Goal: Task Accomplishment & Management: Manage account settings

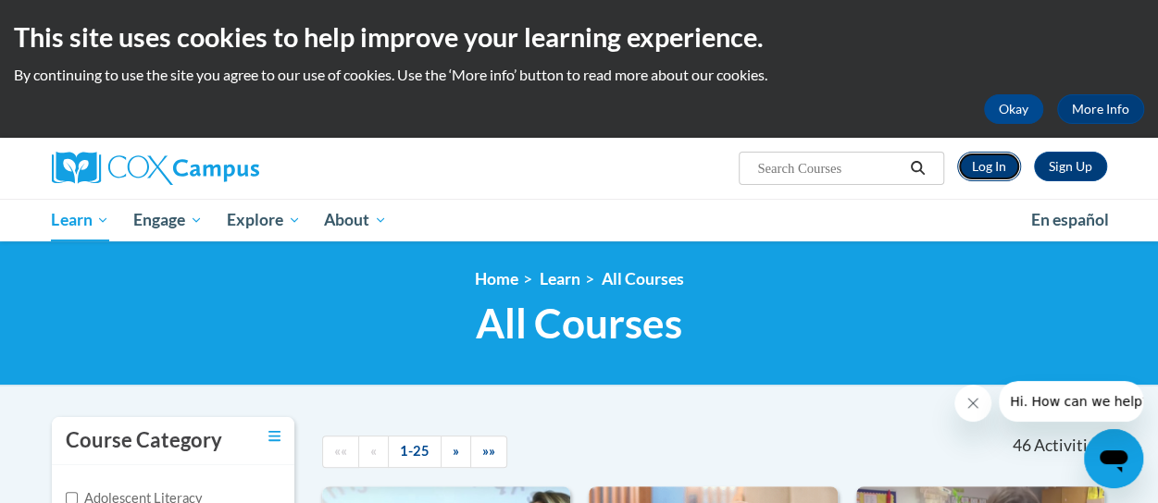
click at [991, 158] on link "Log In" at bounding box center [989, 167] width 64 height 30
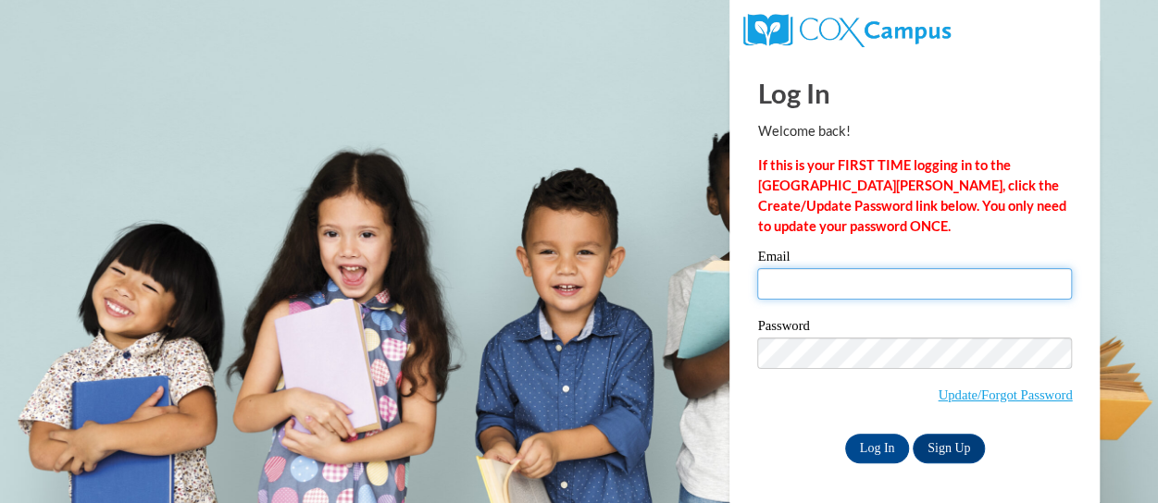
click at [815, 287] on input "Email" at bounding box center [914, 283] width 315 height 31
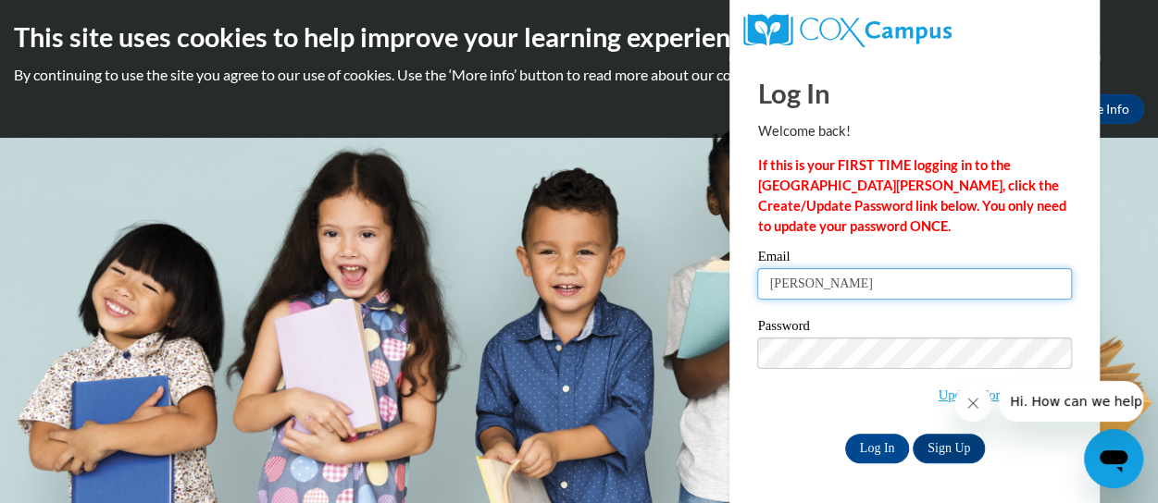
type input "J"
type input "[PERSON_NAME][EMAIL_ADDRESS][PERSON_NAME][DOMAIN_NAME]"
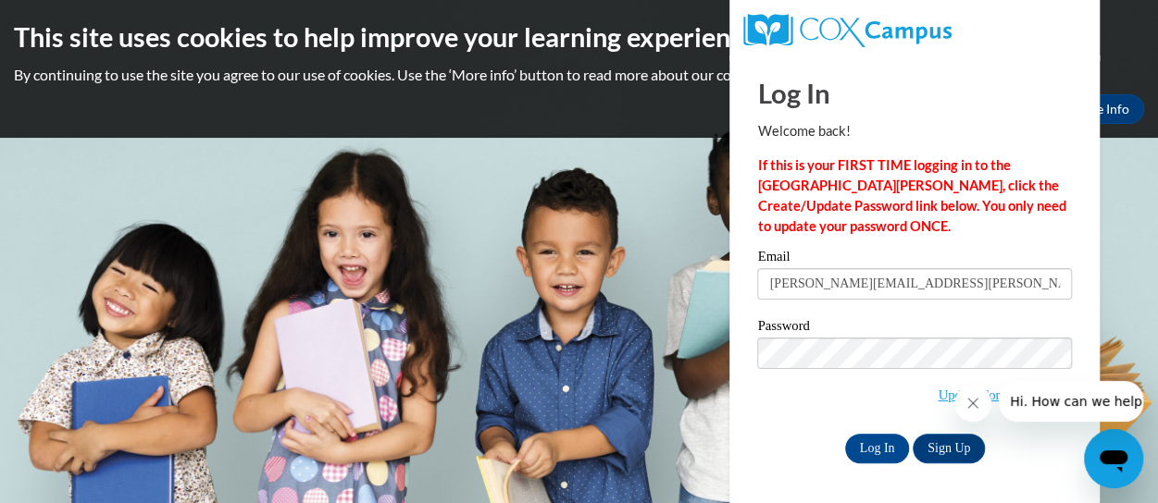
drag, startPoint x: 794, startPoint y: 336, endPoint x: 683, endPoint y: 284, distance: 122.6
click at [683, 284] on body "This site uses cookies to help improve your learning experience. By continuing …" at bounding box center [579, 251] width 1158 height 503
click at [872, 440] on input "Log In" at bounding box center [877, 449] width 65 height 30
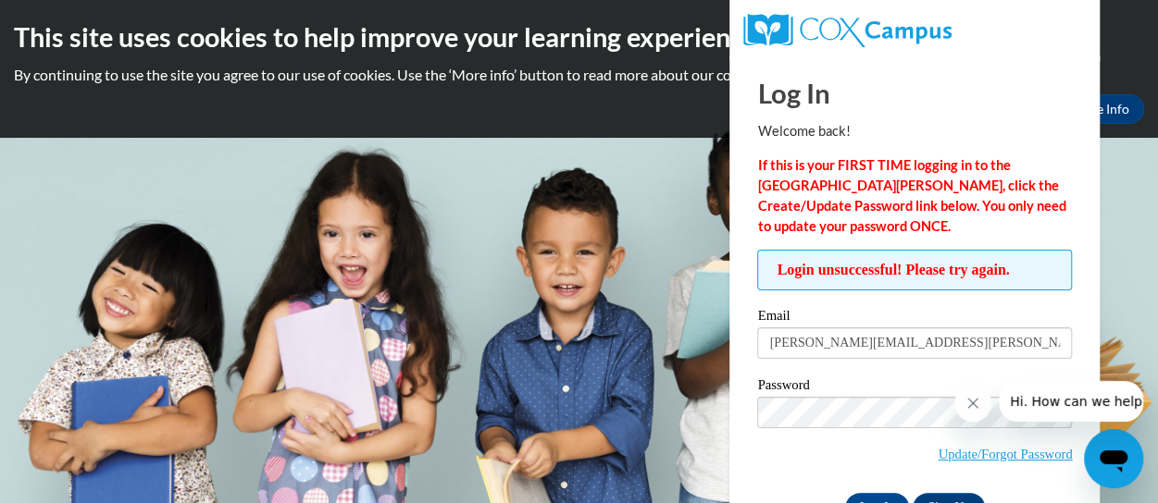
click at [852, 451] on span "Update/Forgot Password" at bounding box center [914, 435] width 315 height 77
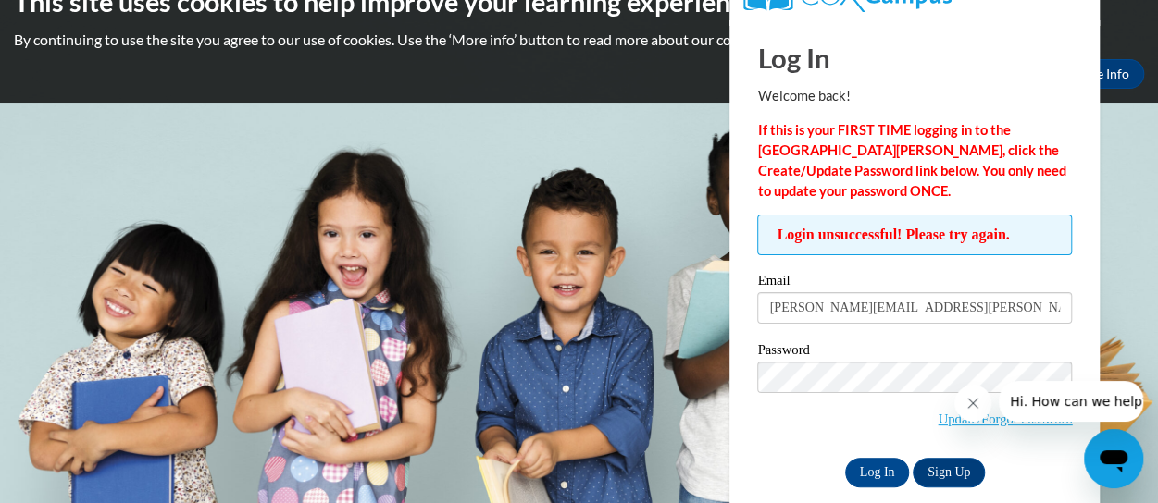
scroll to position [37, 0]
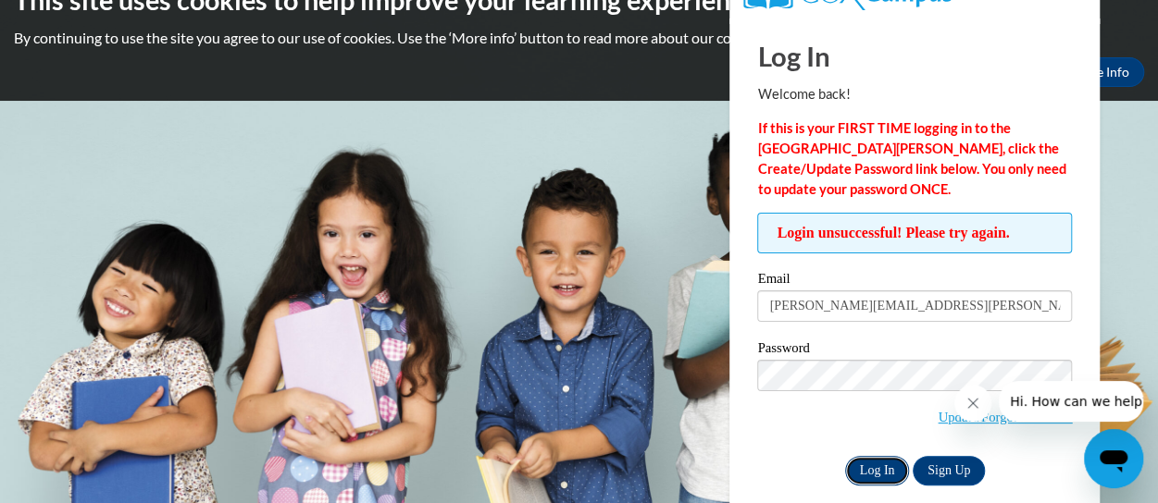
click at [870, 460] on input "Log In" at bounding box center [877, 471] width 65 height 30
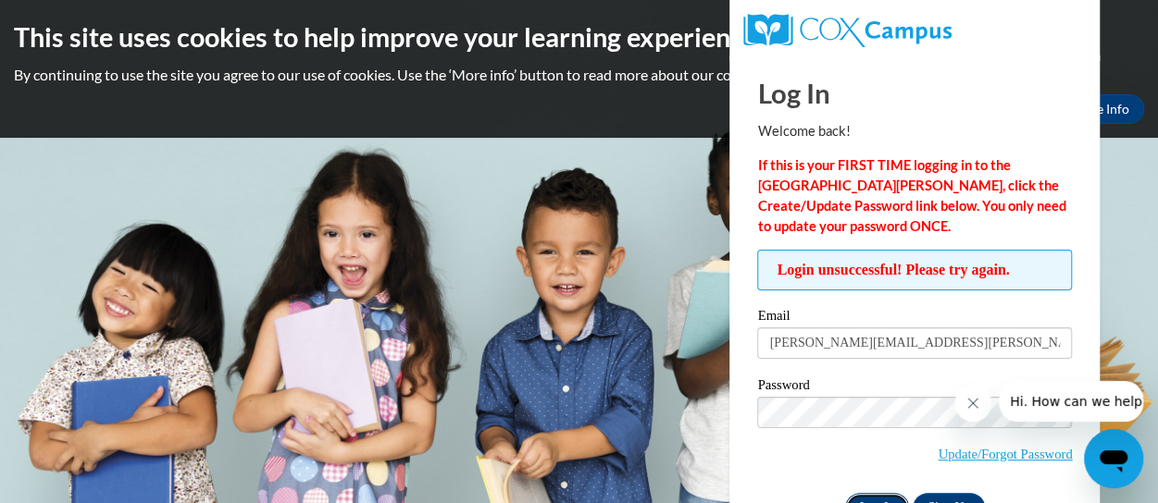
click at [880, 495] on input "Log In" at bounding box center [877, 508] width 65 height 30
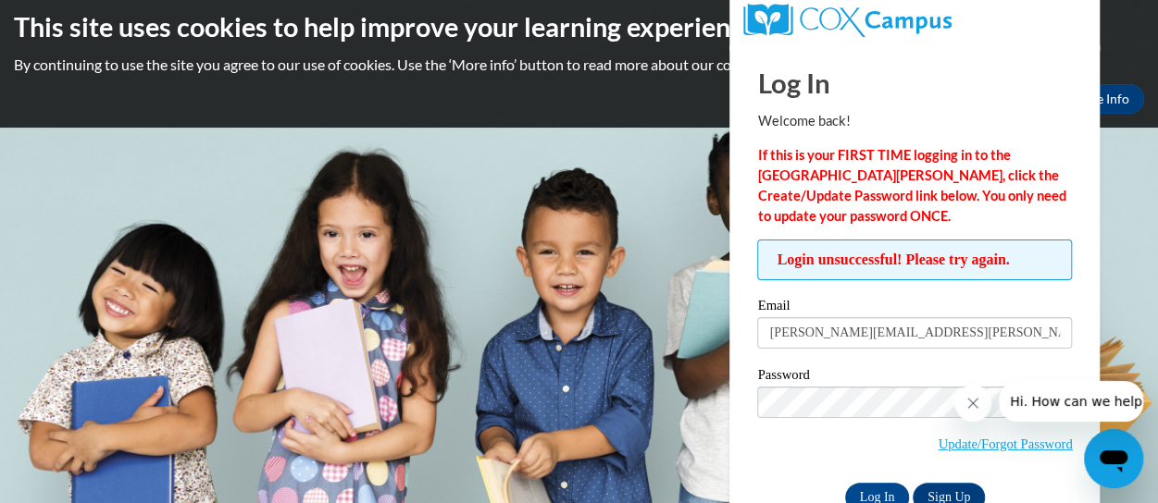
scroll to position [59, 0]
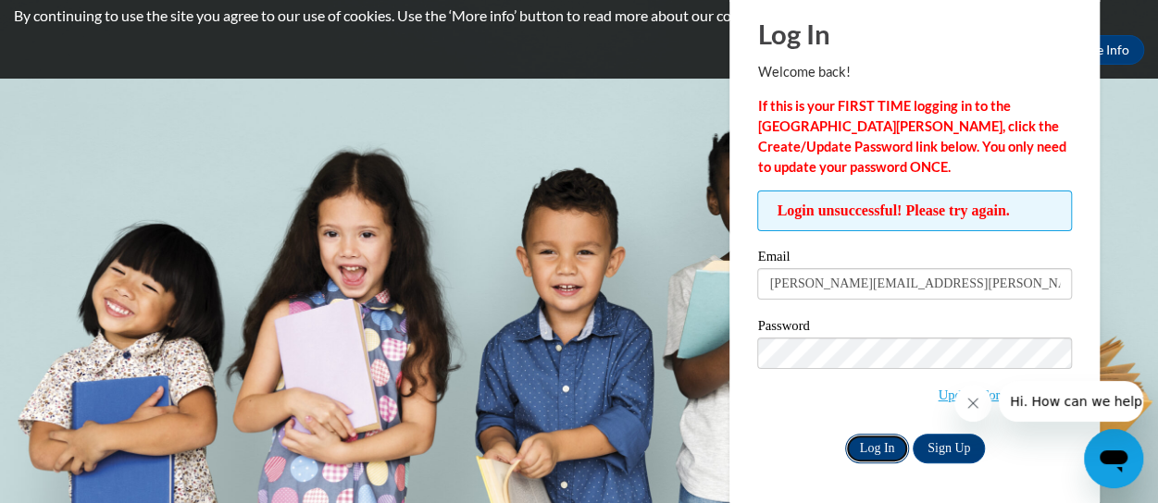
click at [866, 434] on input "Log In" at bounding box center [877, 449] width 65 height 30
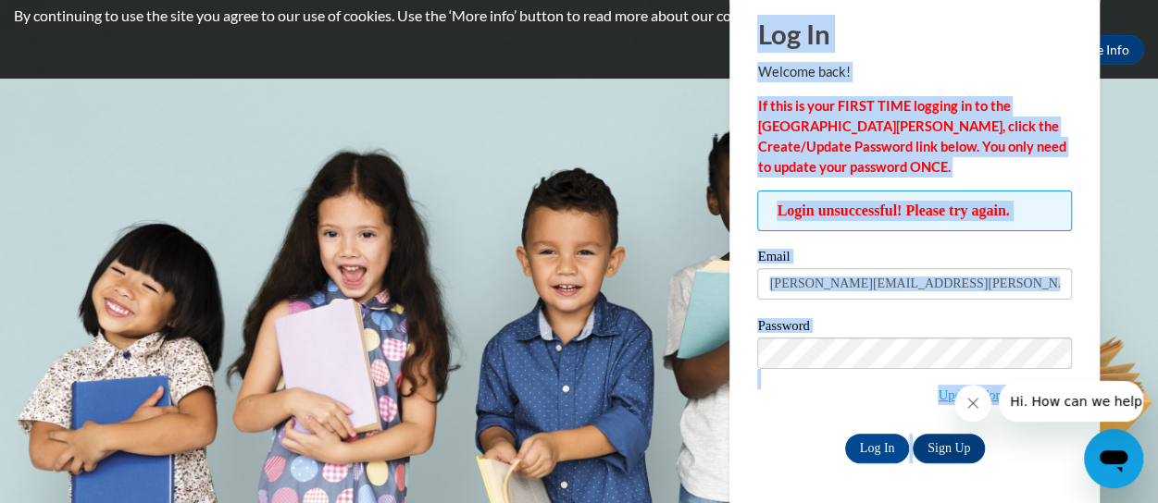
drag, startPoint x: 1144, startPoint y: 475, endPoint x: 1060, endPoint y: 493, distance: 86.2
click at [1060, 444] on html "This site uses cookies to help improve your learning experience. By continuing …" at bounding box center [579, 192] width 1158 height 503
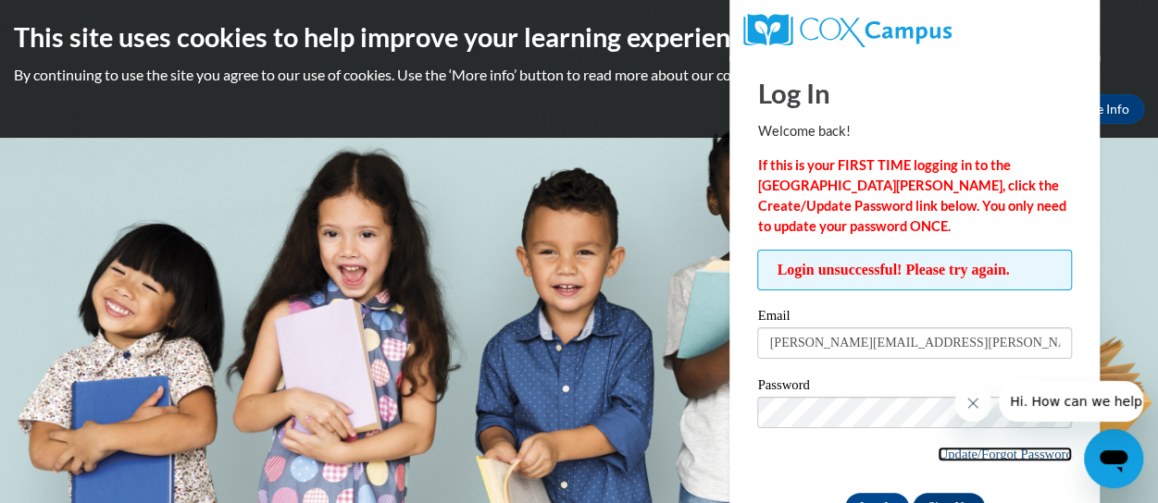
click at [1037, 449] on link "Update/Forgot Password" at bounding box center [1005, 454] width 134 height 15
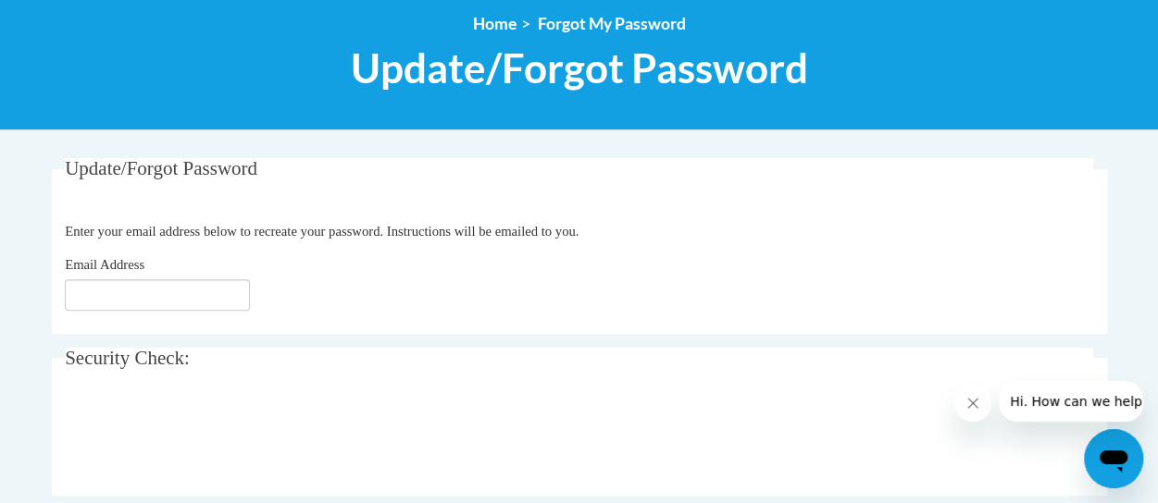
scroll to position [227, 0]
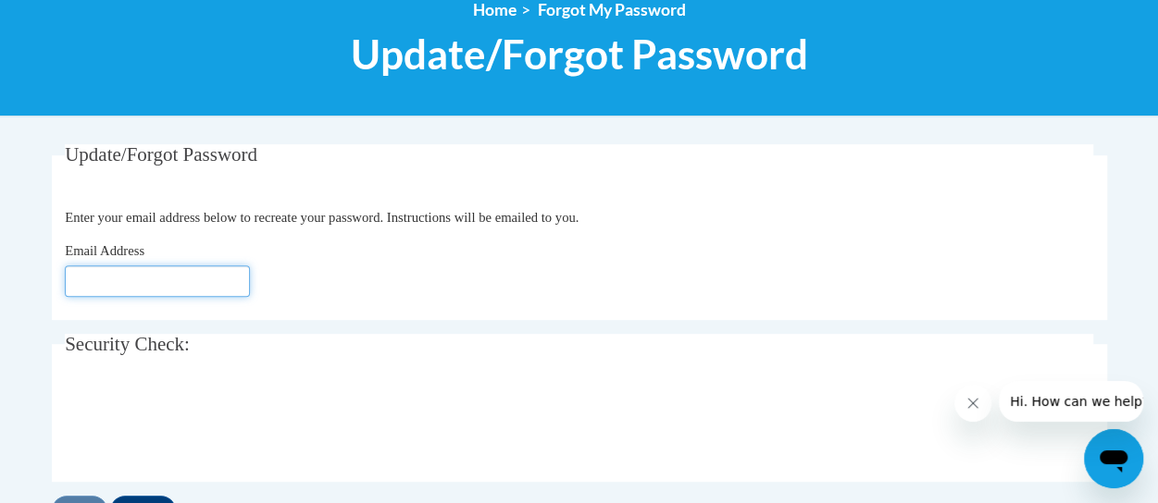
click at [115, 286] on input "Email Address" at bounding box center [157, 281] width 185 height 31
type input "[PERSON_NAME][EMAIL_ADDRESS][DOMAIN_NAME]"
drag, startPoint x: 87, startPoint y: 387, endPoint x: 37, endPoint y: 386, distance: 50.0
click at [37, 386] on body "This site uses cookies to help improve your learning experience. By continuing …" at bounding box center [579, 375] width 1158 height 1205
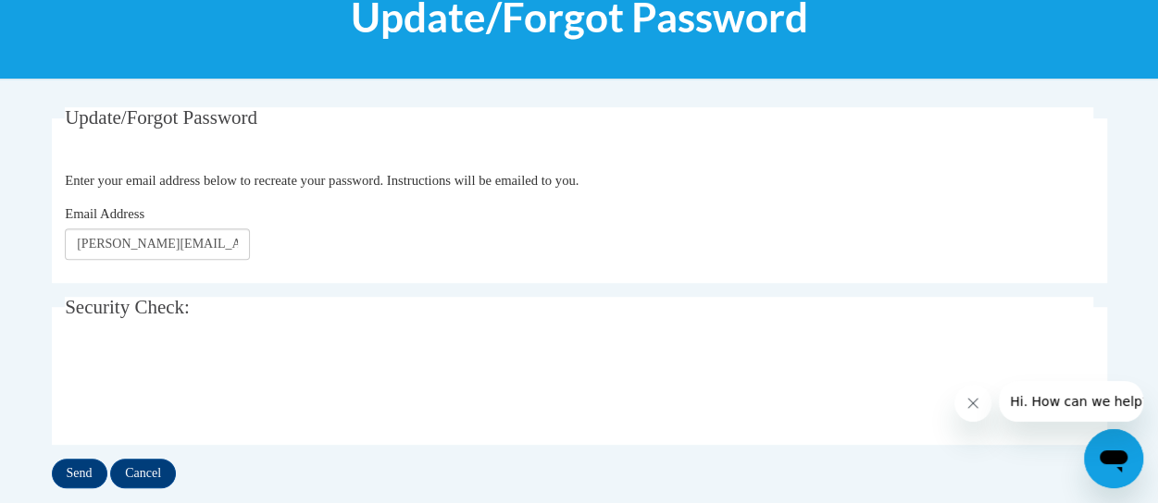
scroll to position [301, 0]
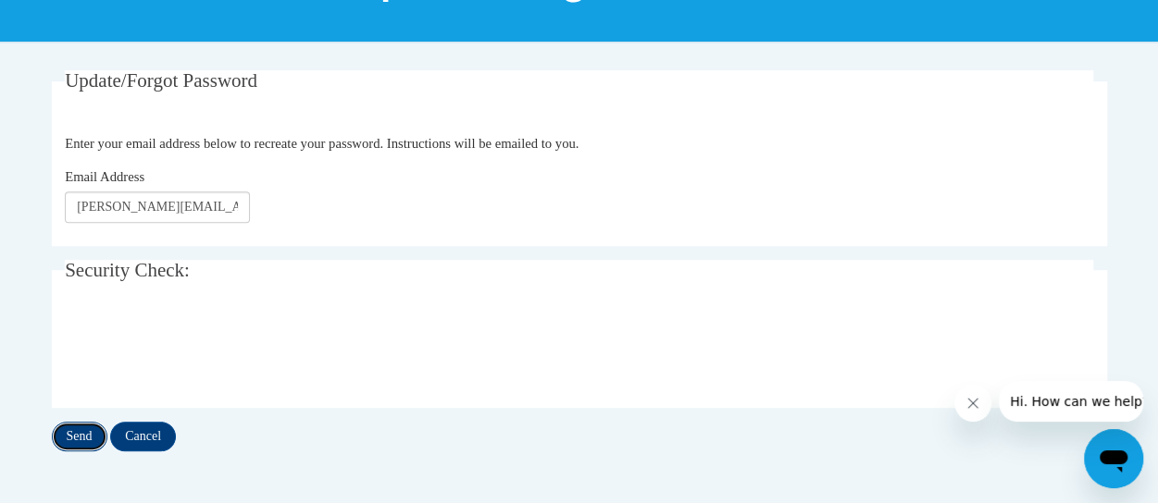
click at [93, 438] on input "Send" at bounding box center [80, 437] width 56 height 30
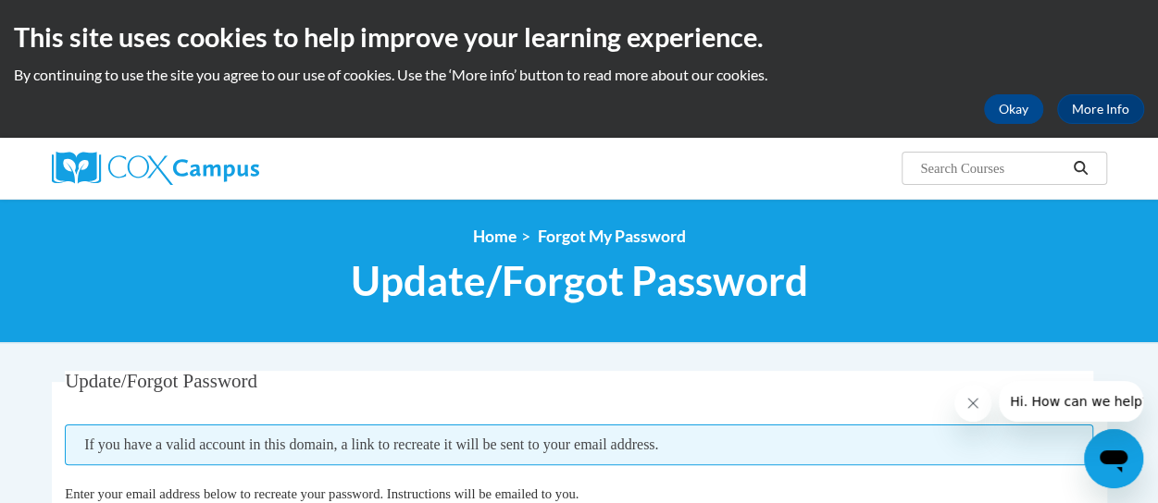
click at [1136, 43] on h2 "This site uses cookies to help improve your learning experience." at bounding box center [579, 37] width 1130 height 37
